Goal: Information Seeking & Learning: Learn about a topic

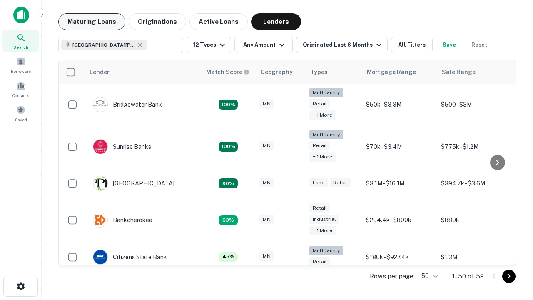
click at [92, 22] on button "Maturing Loans" at bounding box center [91, 21] width 67 height 17
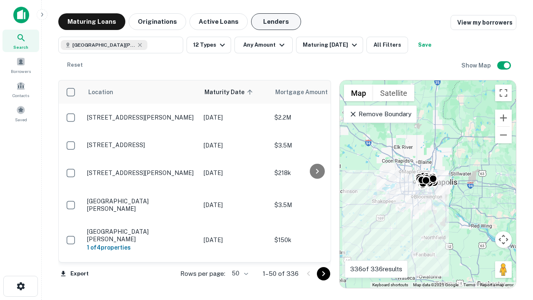
click at [276, 22] on button "Lenders" at bounding box center [276, 21] width 50 height 17
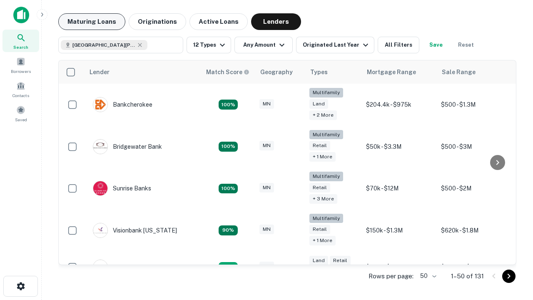
click at [92, 22] on button "Maturing Loans" at bounding box center [91, 21] width 67 height 17
